Goal: Task Accomplishment & Management: Use online tool/utility

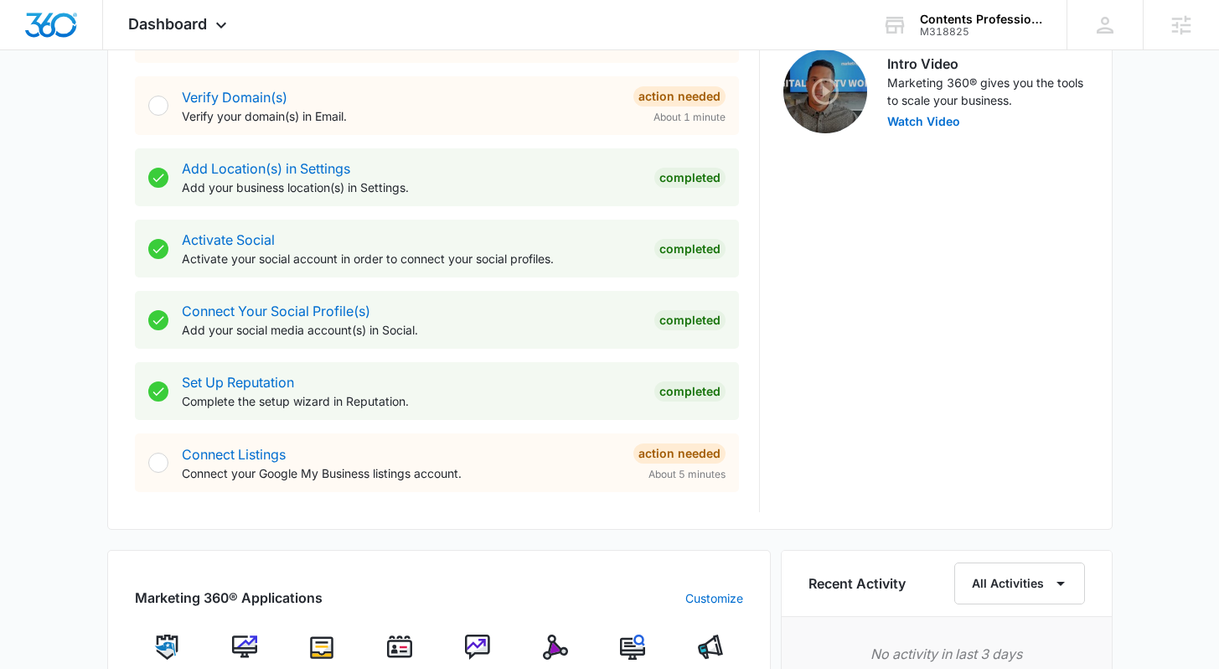
scroll to position [598, 0]
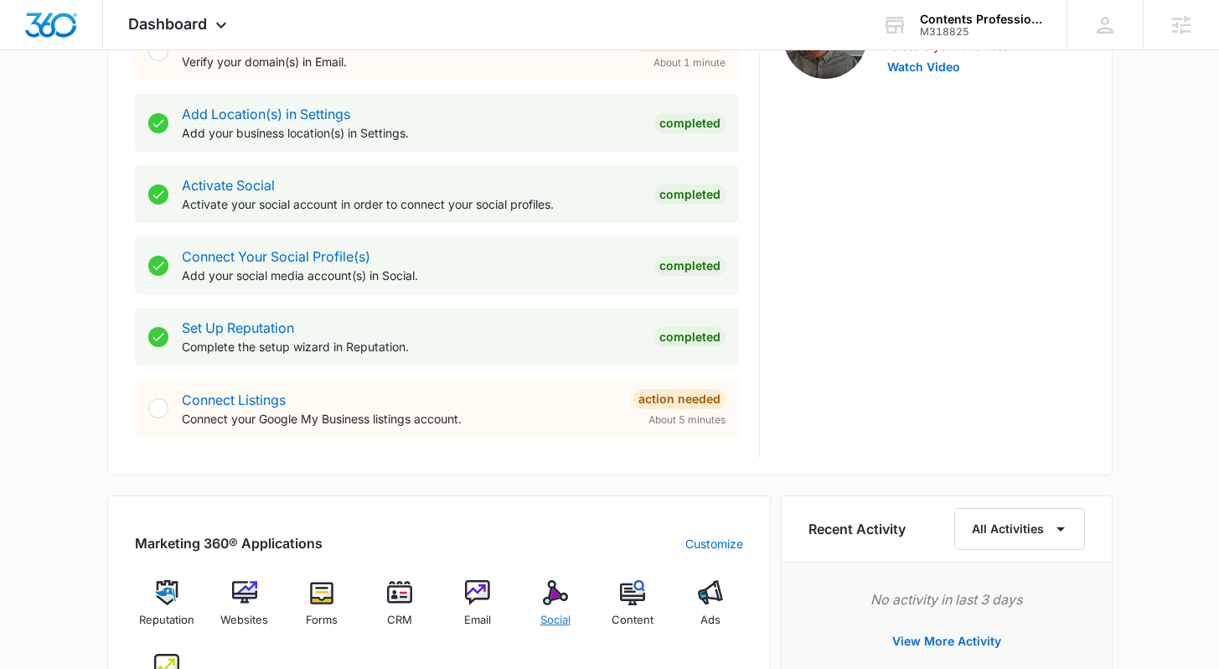
click at [546, 595] on img at bounding box center [555, 592] width 25 height 25
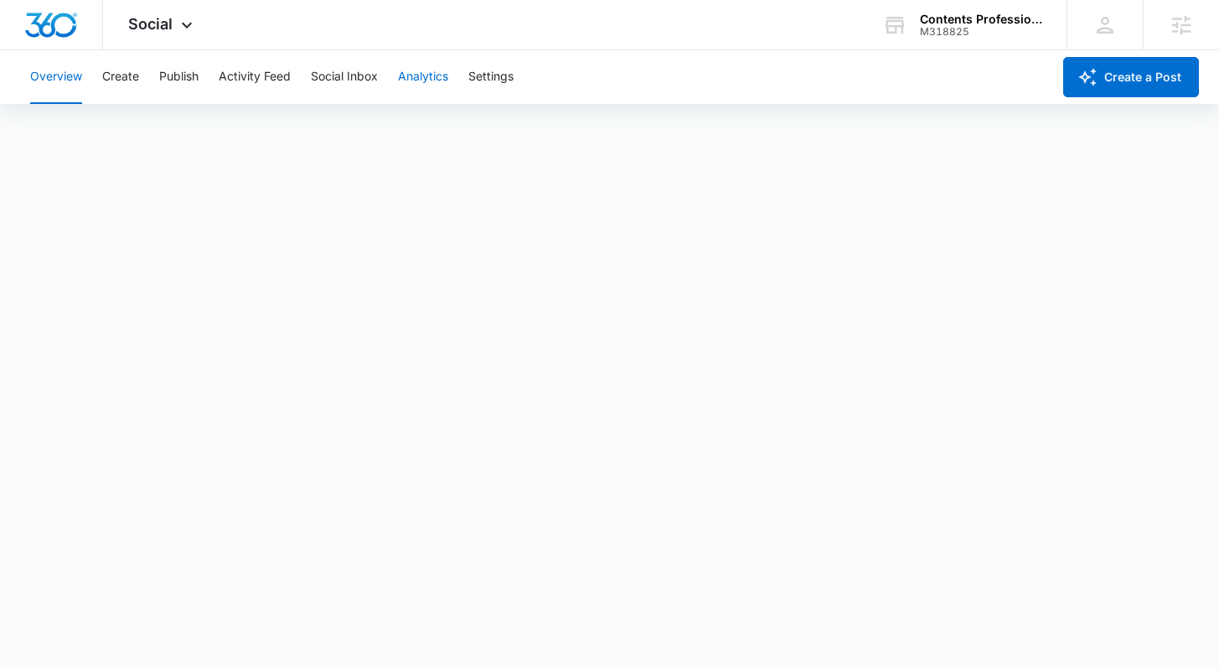
click at [421, 80] on button "Analytics" at bounding box center [423, 77] width 50 height 54
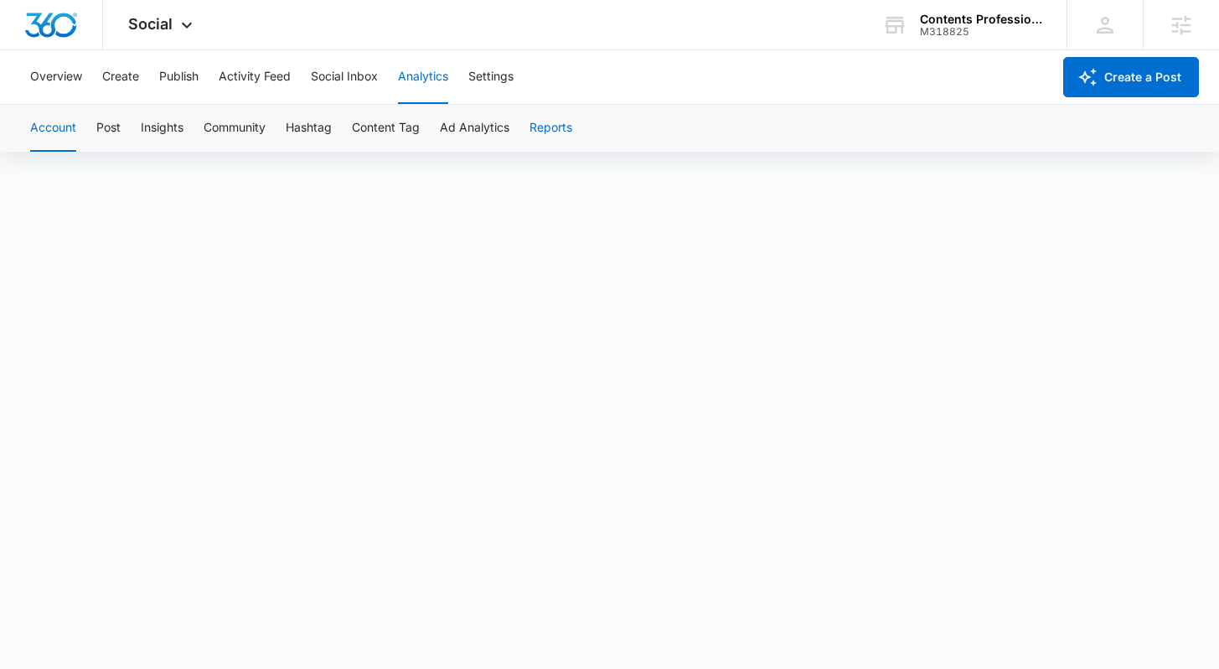
click at [559, 130] on button "Reports" at bounding box center [550, 128] width 43 height 47
